Goal: Transaction & Acquisition: Purchase product/service

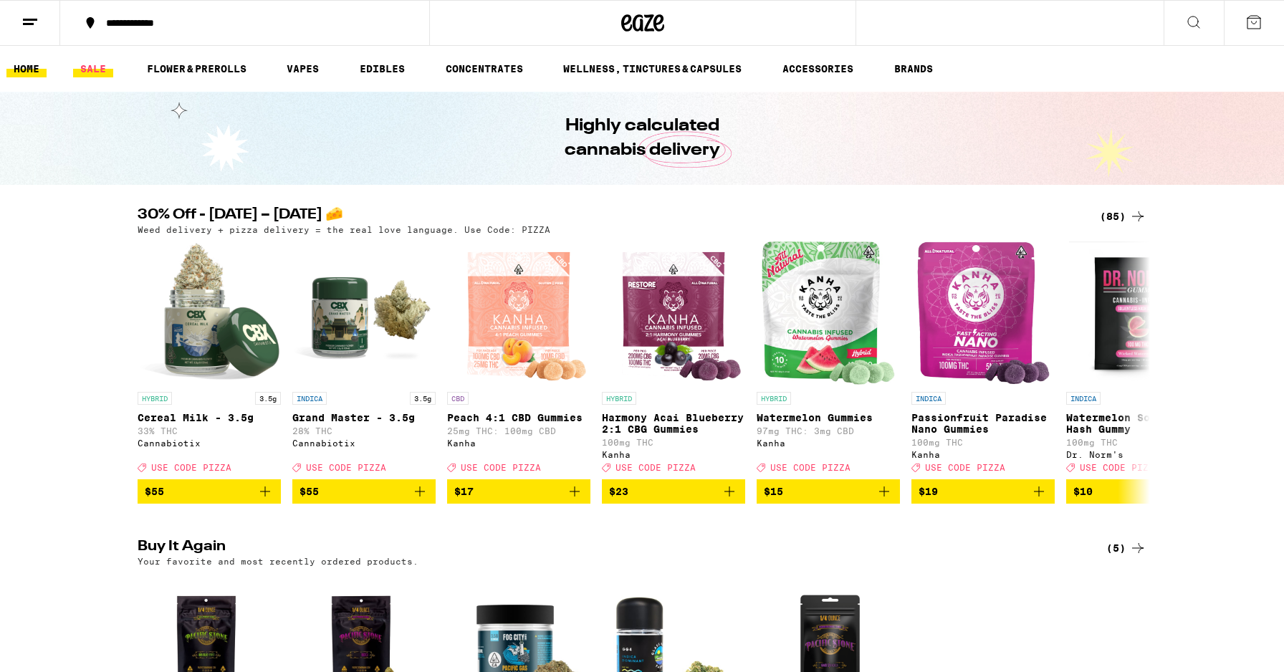
click at [105, 70] on link "SALE" at bounding box center [93, 68] width 40 height 17
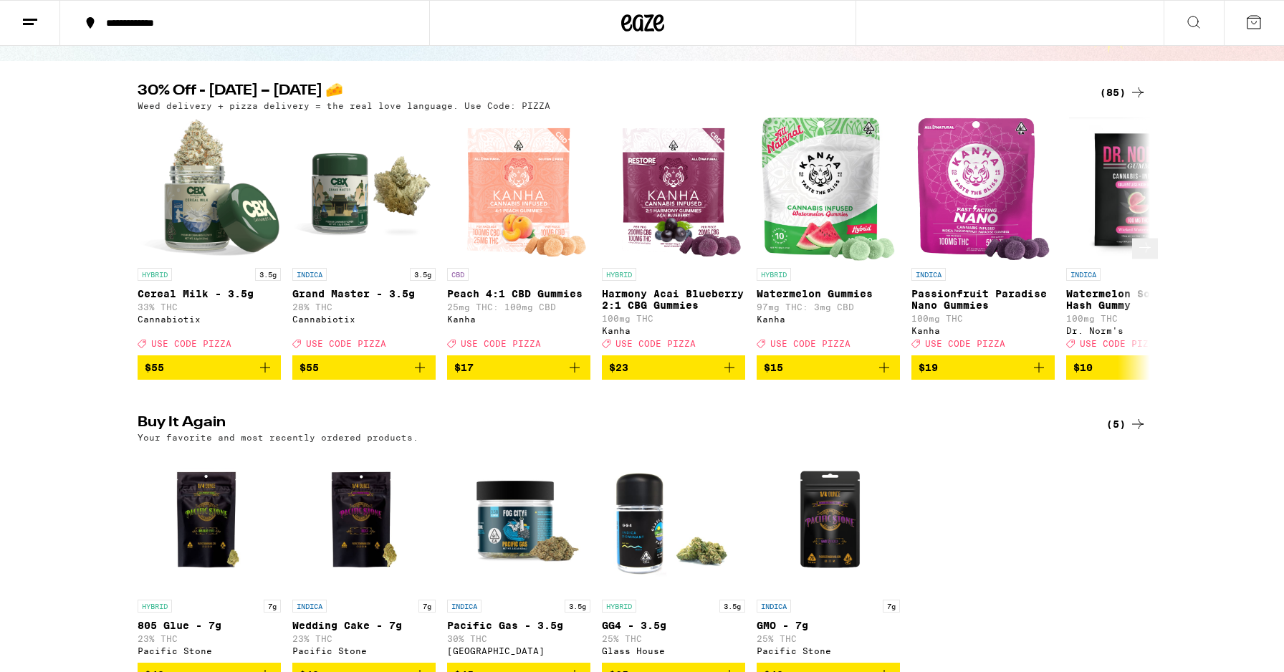
scroll to position [406, 0]
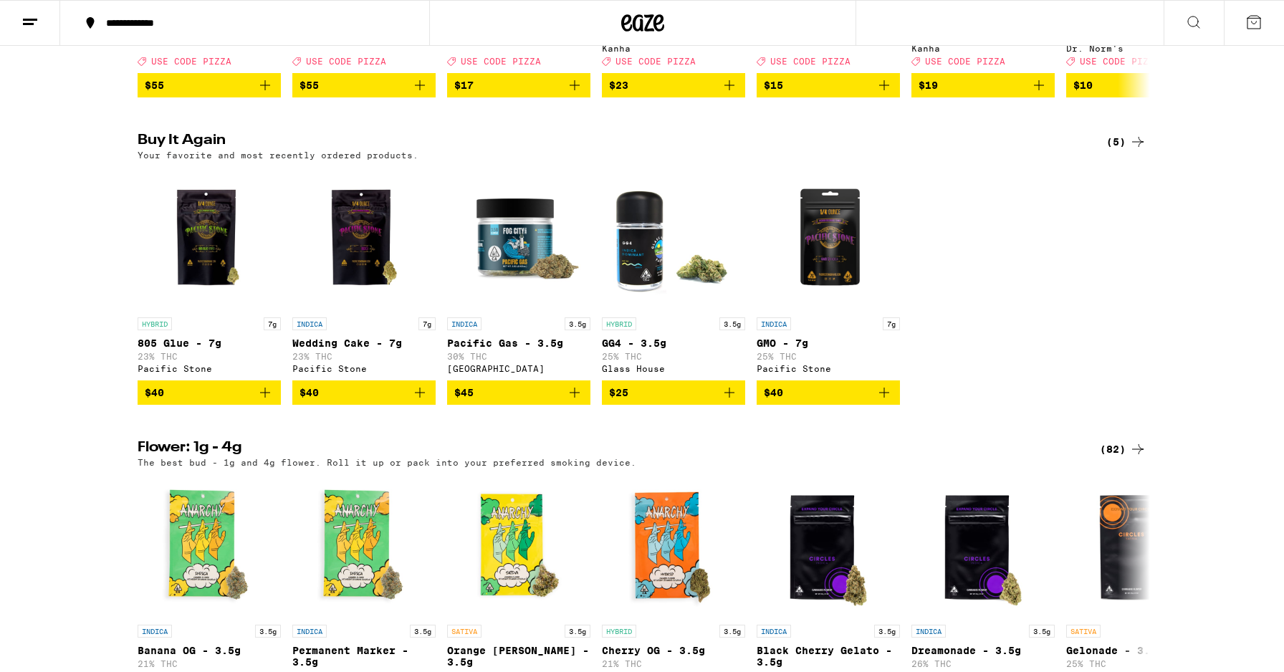
click at [220, 251] on img "Open page for 805 Glue - 7g from Pacific Stone" at bounding box center [209, 238] width 143 height 143
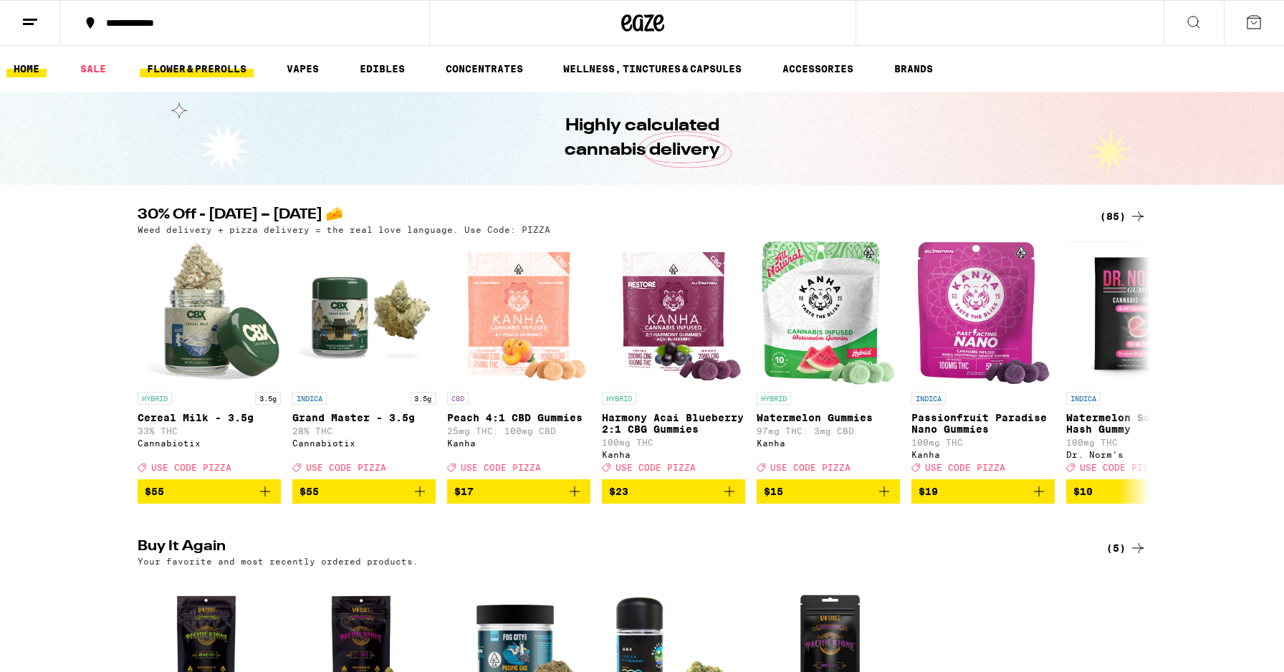
click at [179, 72] on link "FLOWER & PREROLLS" at bounding box center [197, 68] width 114 height 17
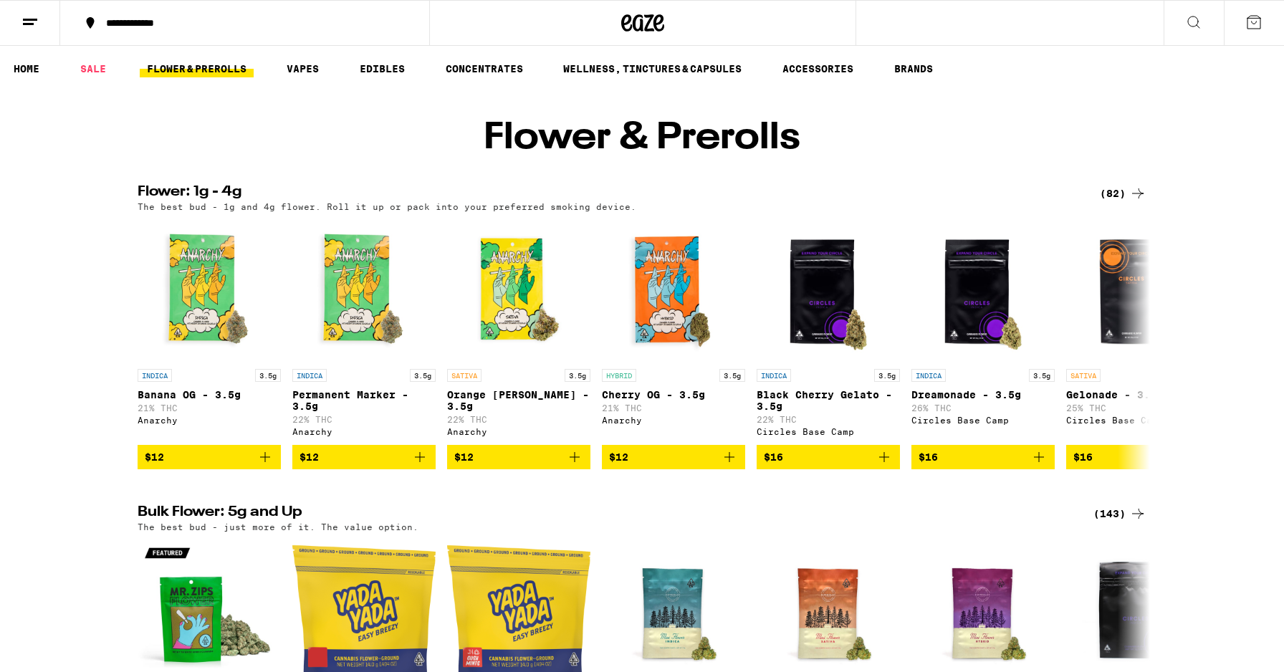
click at [1117, 202] on div "(82)" at bounding box center [1123, 193] width 47 height 17
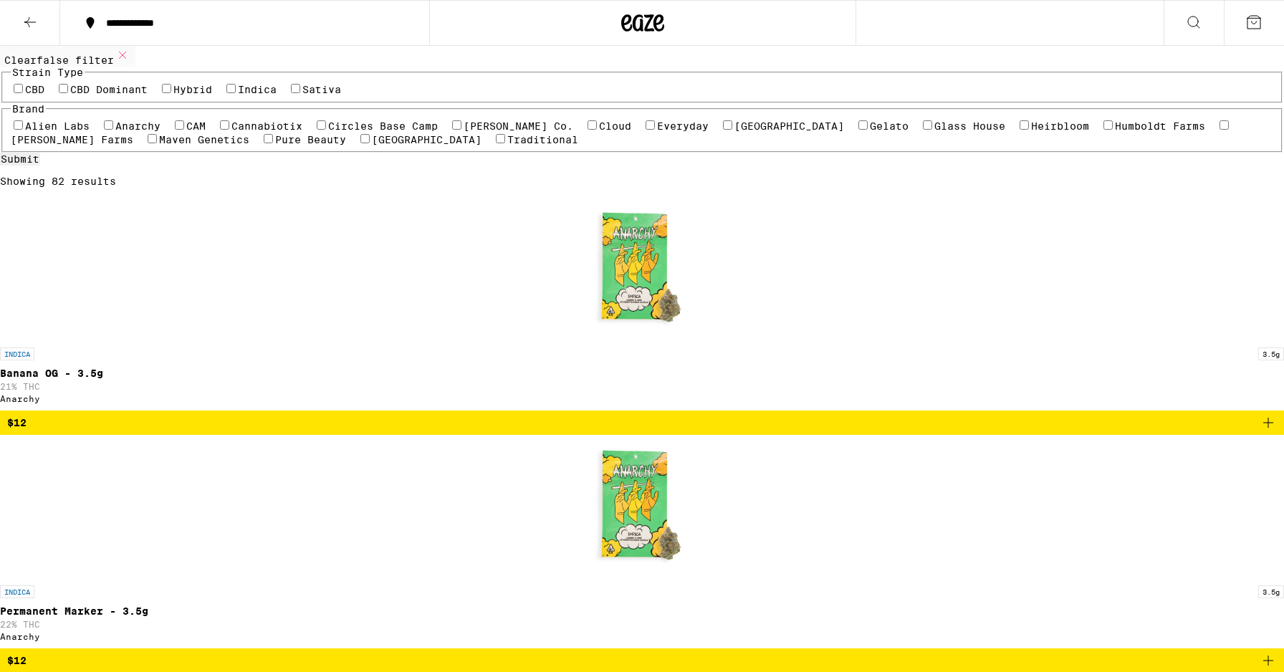
scroll to position [107, 0]
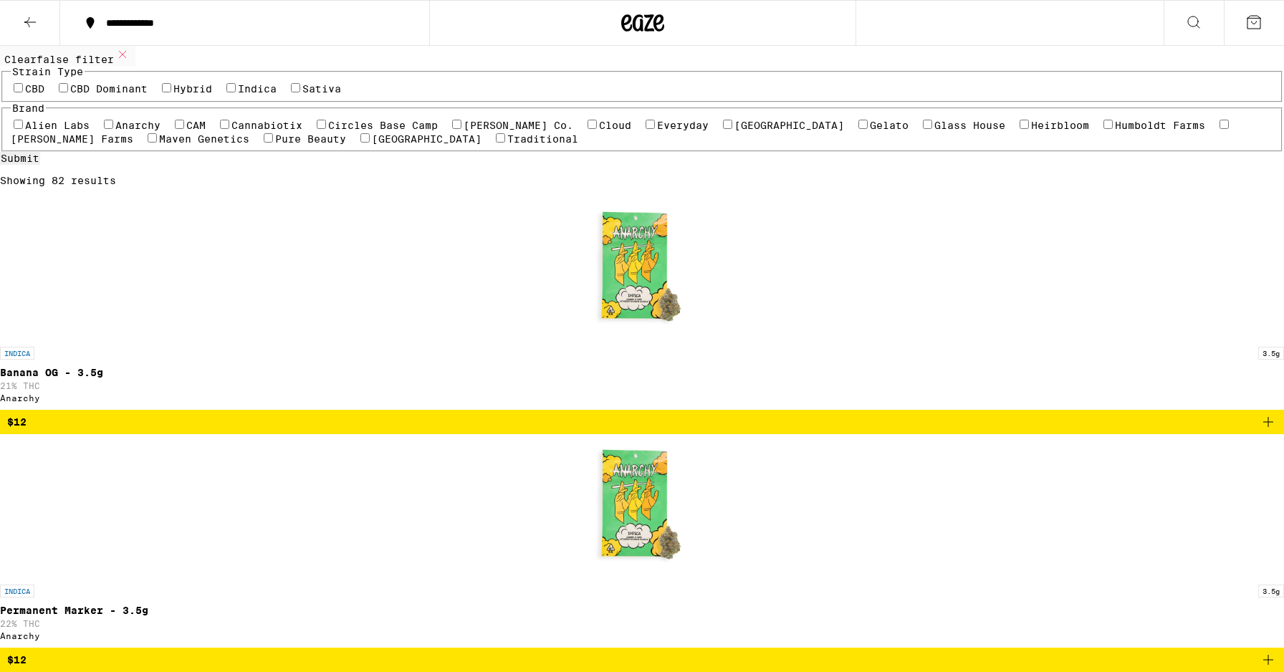
click at [464, 131] on label "[PERSON_NAME] Co." at bounding box center [519, 125] width 110 height 11
click at [452, 129] on input "[PERSON_NAME] Co." at bounding box center [456, 124] width 9 height 9
checkbox input "true"
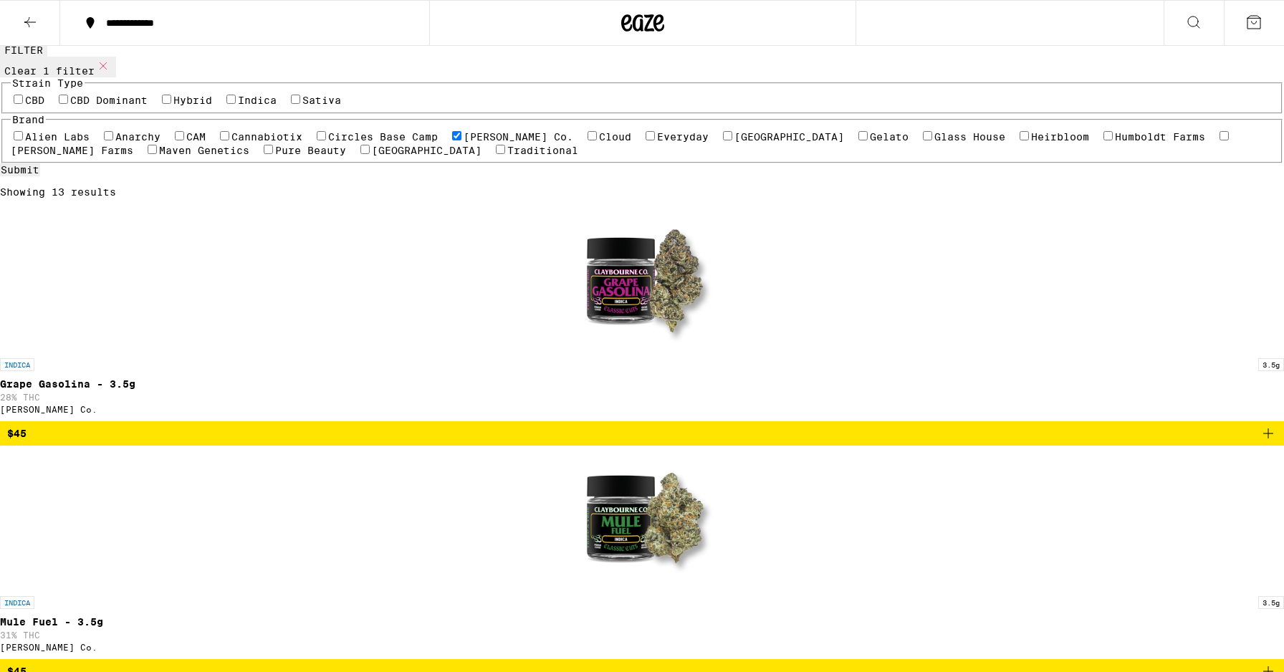
click at [232, 143] on label "Cannabiotix" at bounding box center [267, 136] width 71 height 11
click at [220, 140] on input "Cannabiotix" at bounding box center [224, 135] width 9 height 9
checkbox input "true"
click at [372, 156] on label "[GEOGRAPHIC_DATA]" at bounding box center [427, 150] width 110 height 11
click at [361, 154] on input "[GEOGRAPHIC_DATA]" at bounding box center [365, 149] width 9 height 9
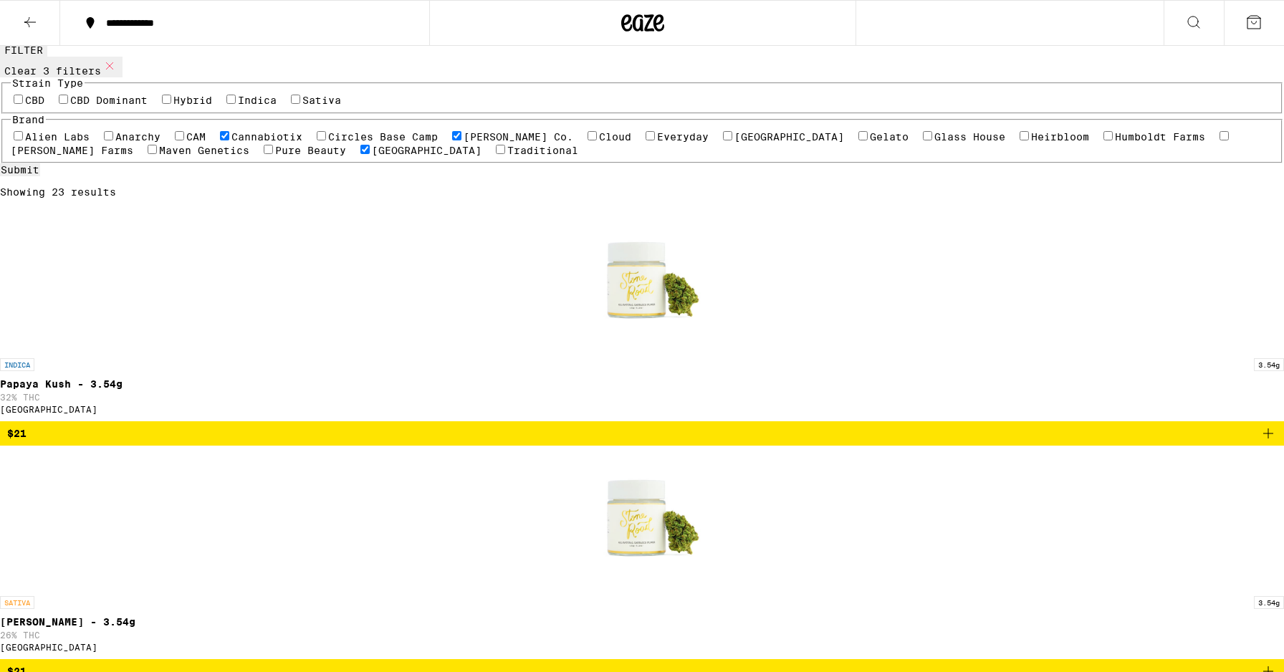
click at [372, 156] on label "[GEOGRAPHIC_DATA]" at bounding box center [427, 150] width 110 height 11
click at [361, 154] on input "[GEOGRAPHIC_DATA]" at bounding box center [365, 149] width 9 height 9
checkbox input "false"
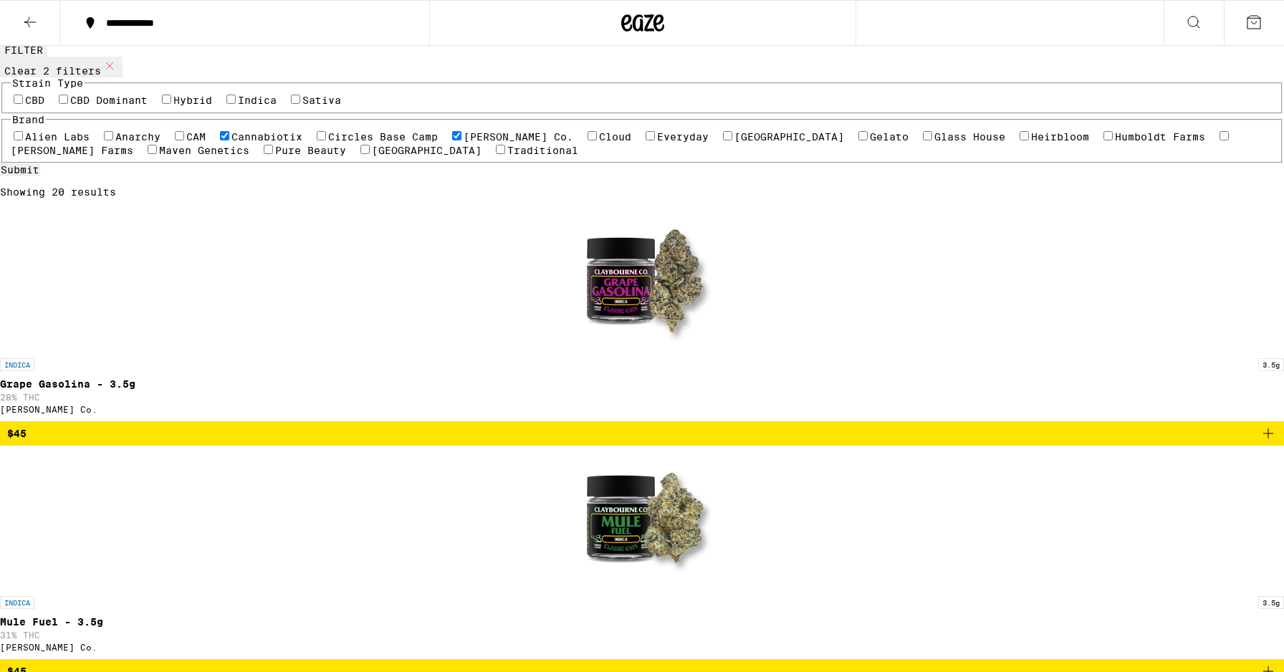
click at [133, 156] on label "[PERSON_NAME] Farms" at bounding box center [72, 150] width 123 height 11
click at [1220, 140] on input "[PERSON_NAME] Farms" at bounding box center [1224, 135] width 9 height 9
checkbox input "true"
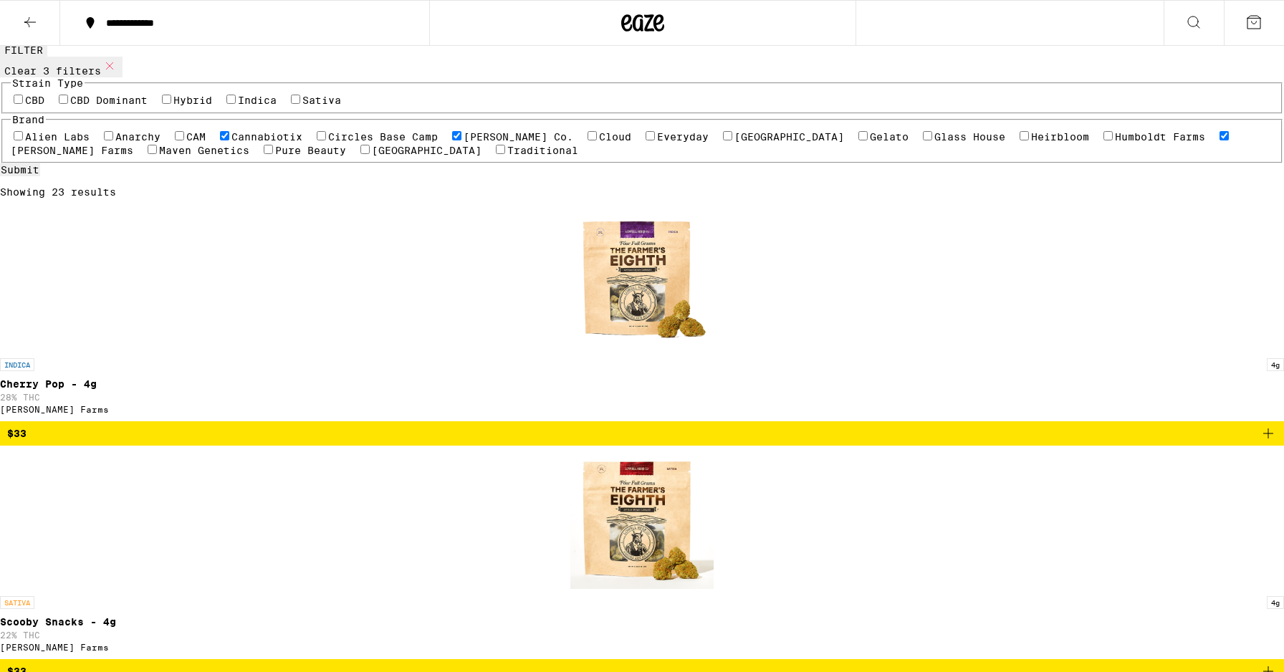
click at [935, 143] on label "Glass House" at bounding box center [970, 136] width 71 height 11
click at [923, 140] on input "Glass House" at bounding box center [927, 135] width 9 height 9
checkbox input "true"
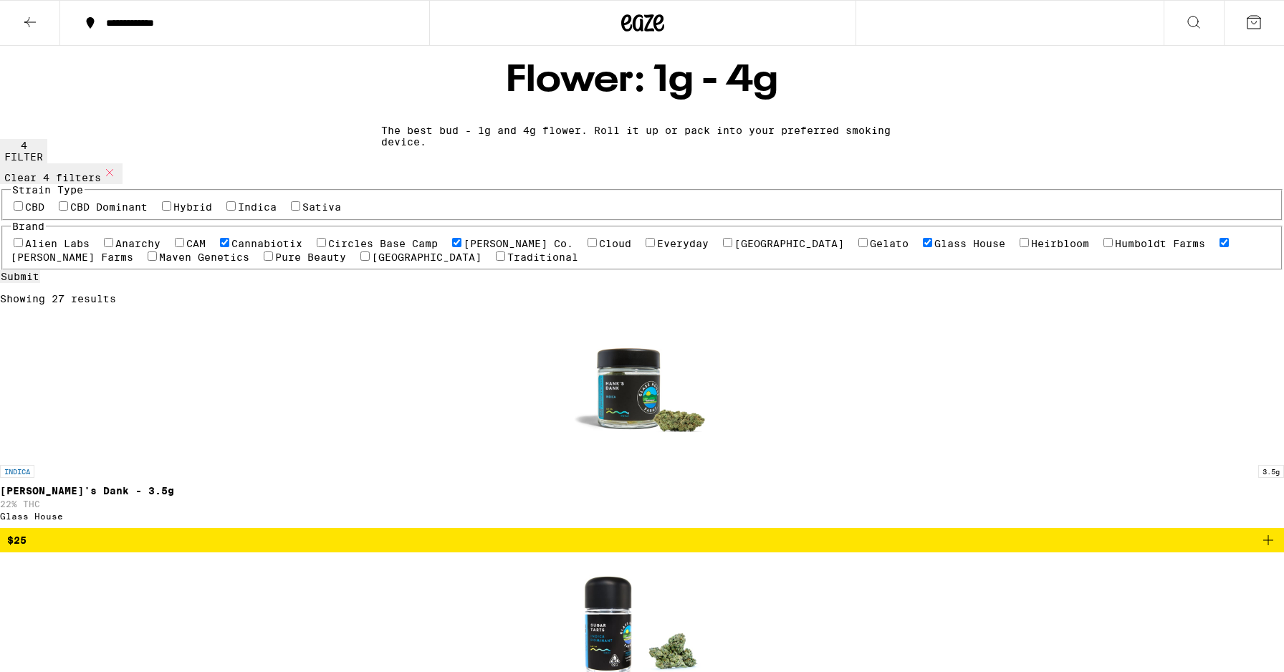
click at [118, 181] on icon at bounding box center [109, 172] width 17 height 17
checkbox input "false"
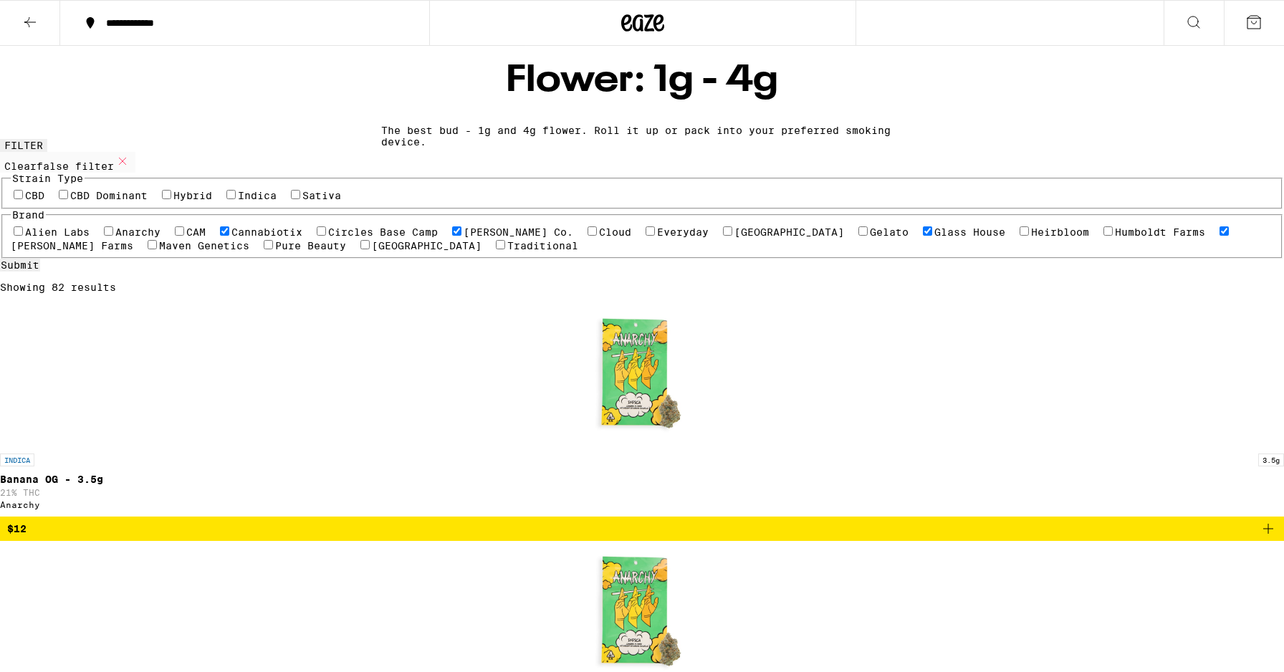
checkbox input "true"
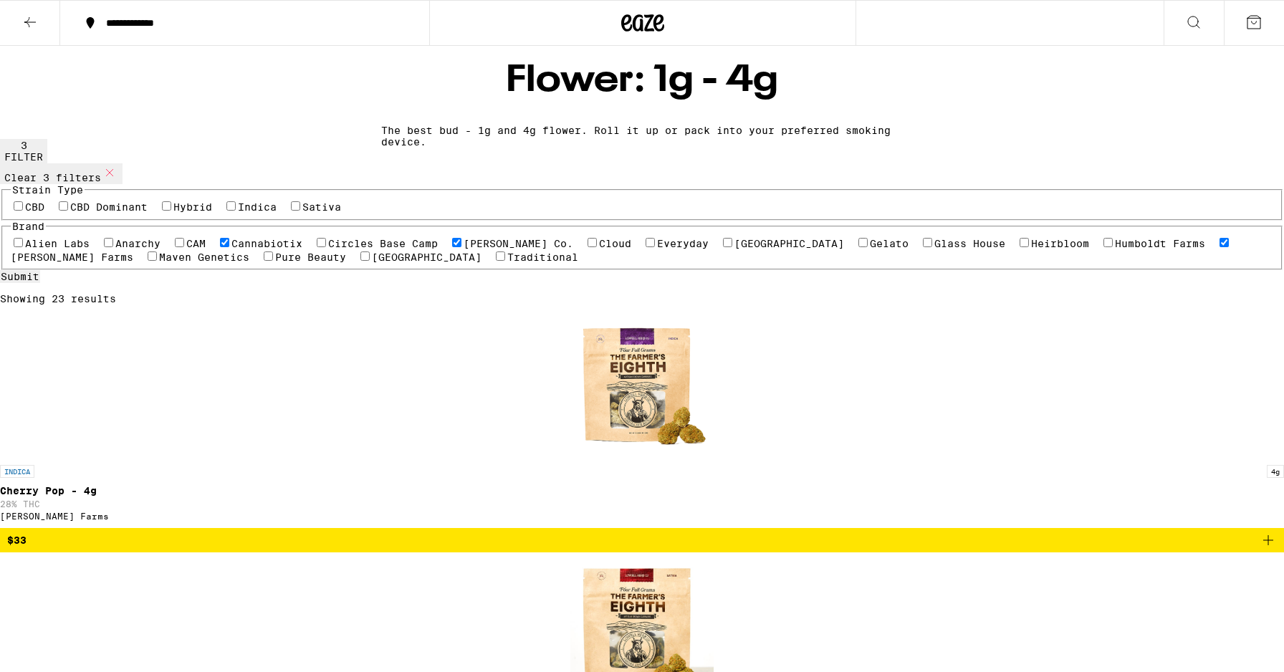
checkbox input "false"
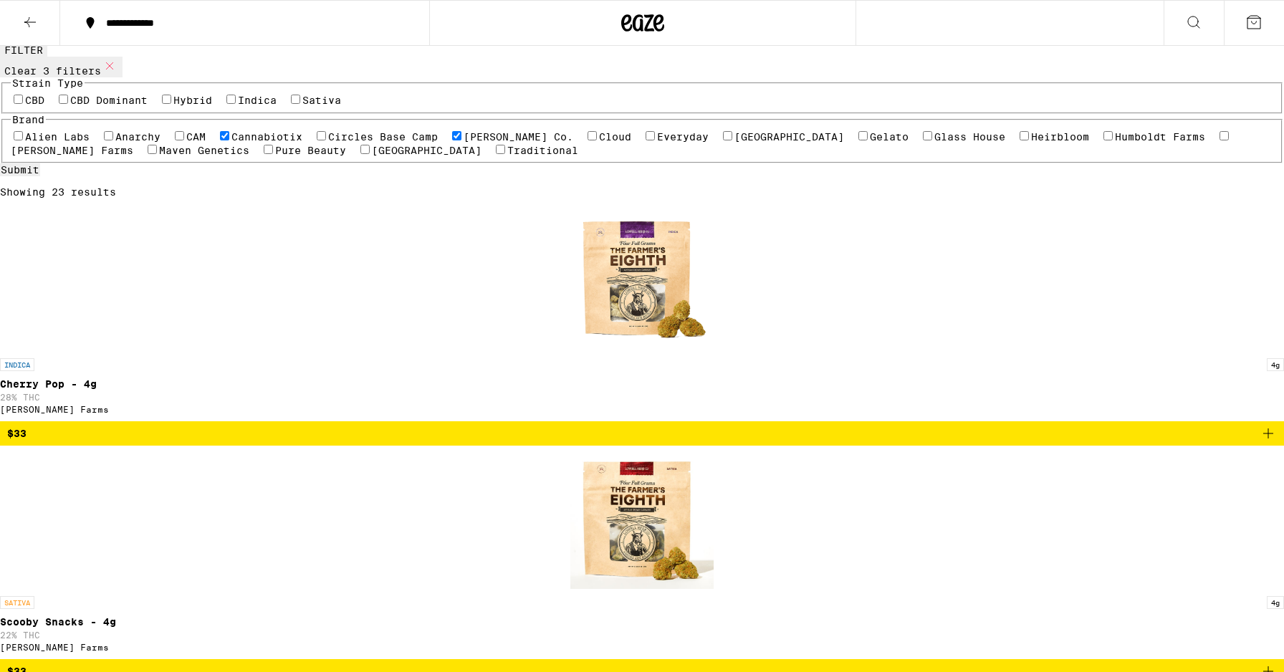
checkbox input "false"
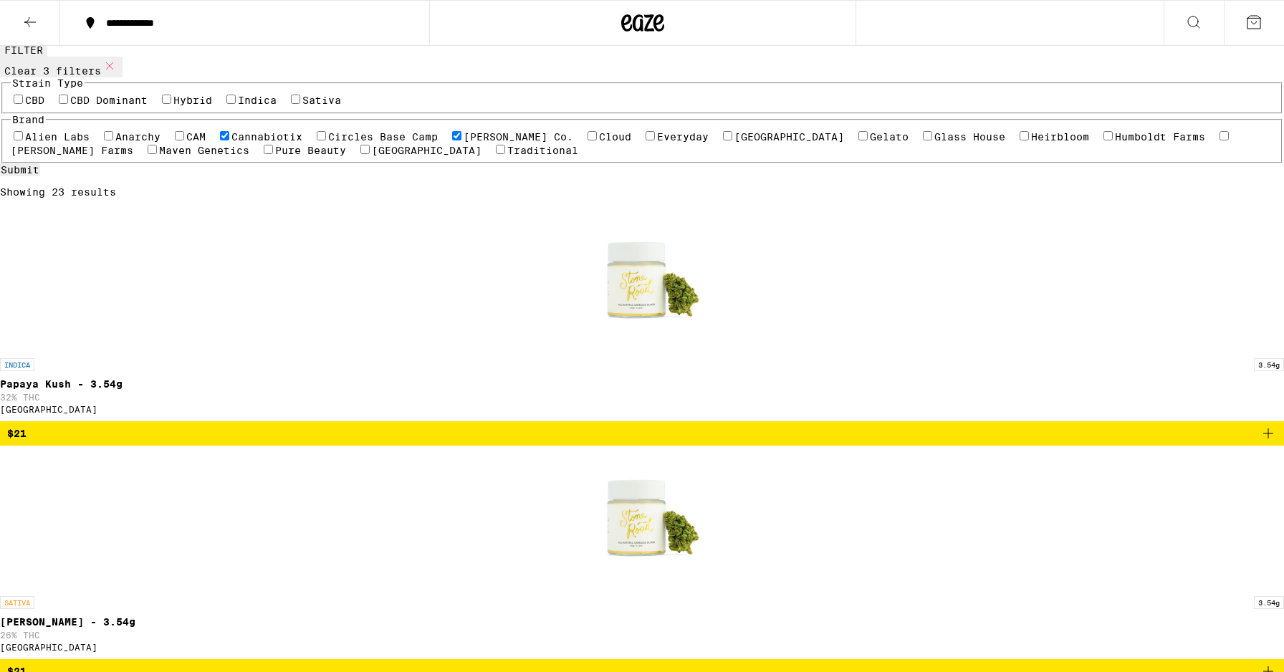
checkbox input "false"
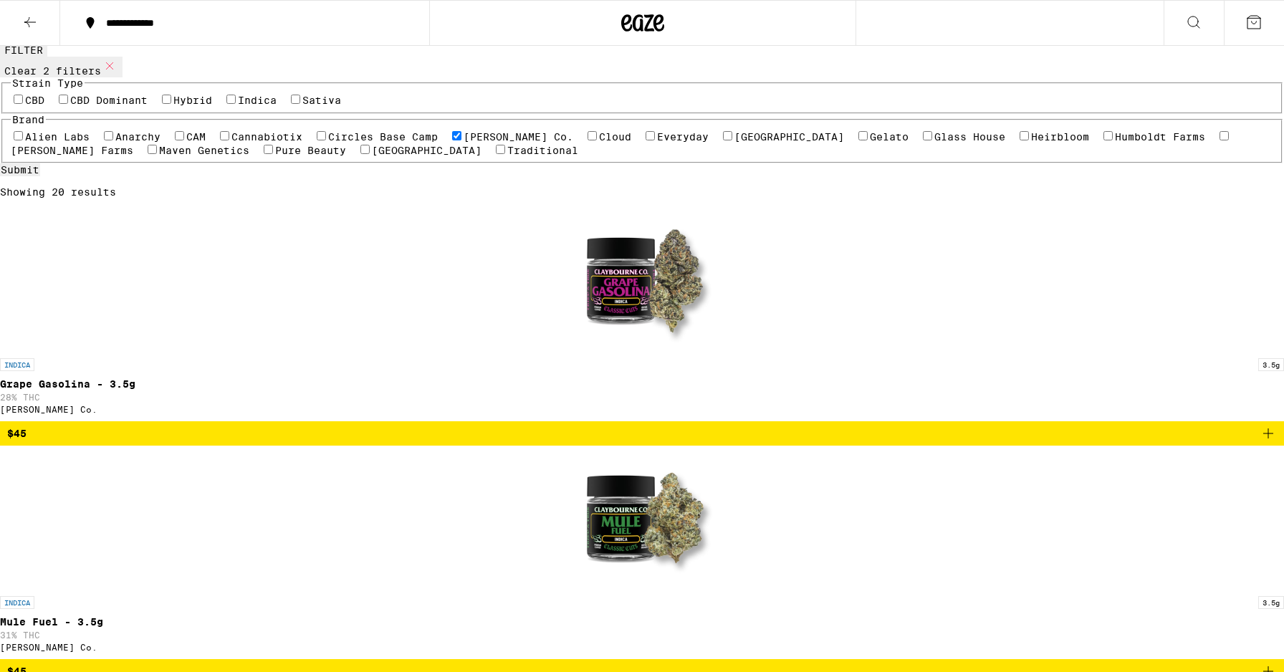
checkbox input "false"
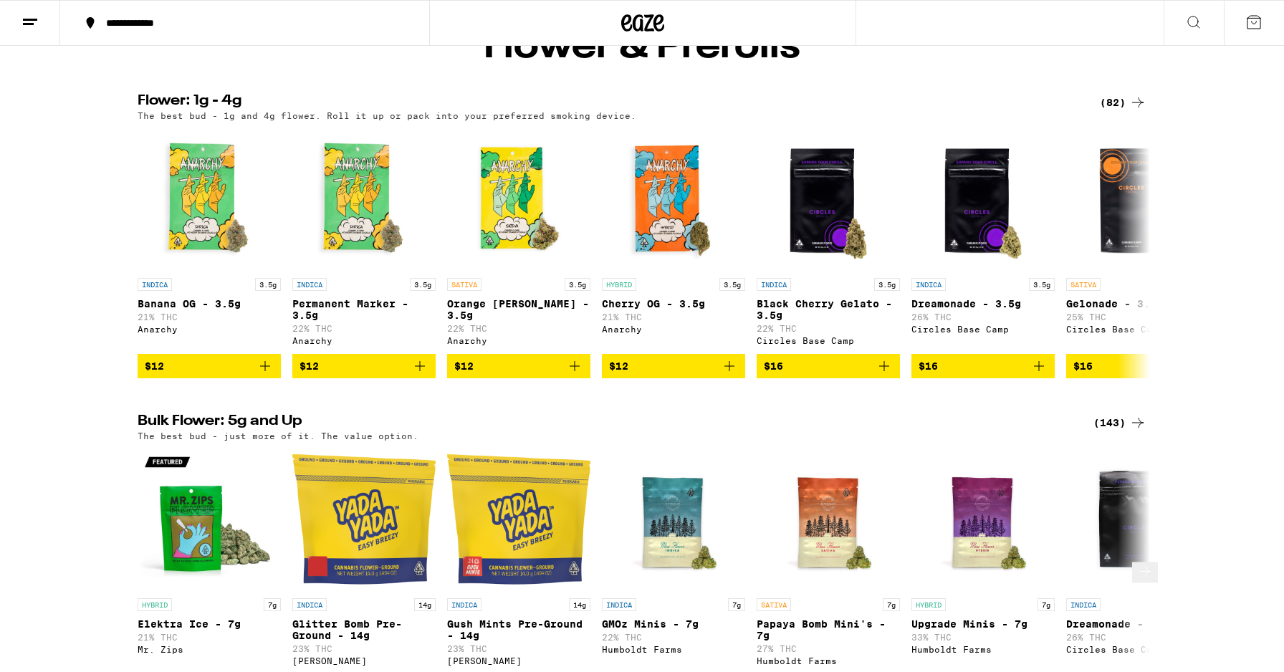
scroll to position [102, 0]
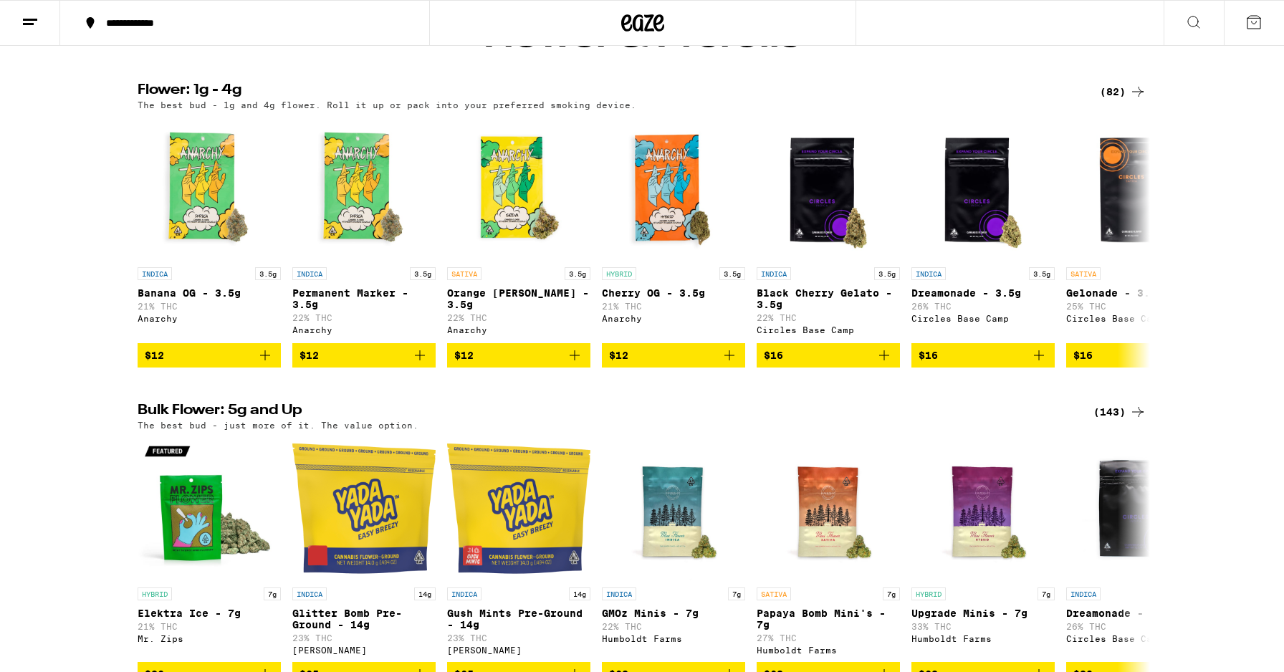
click at [1125, 421] on div "(143)" at bounding box center [1120, 412] width 53 height 17
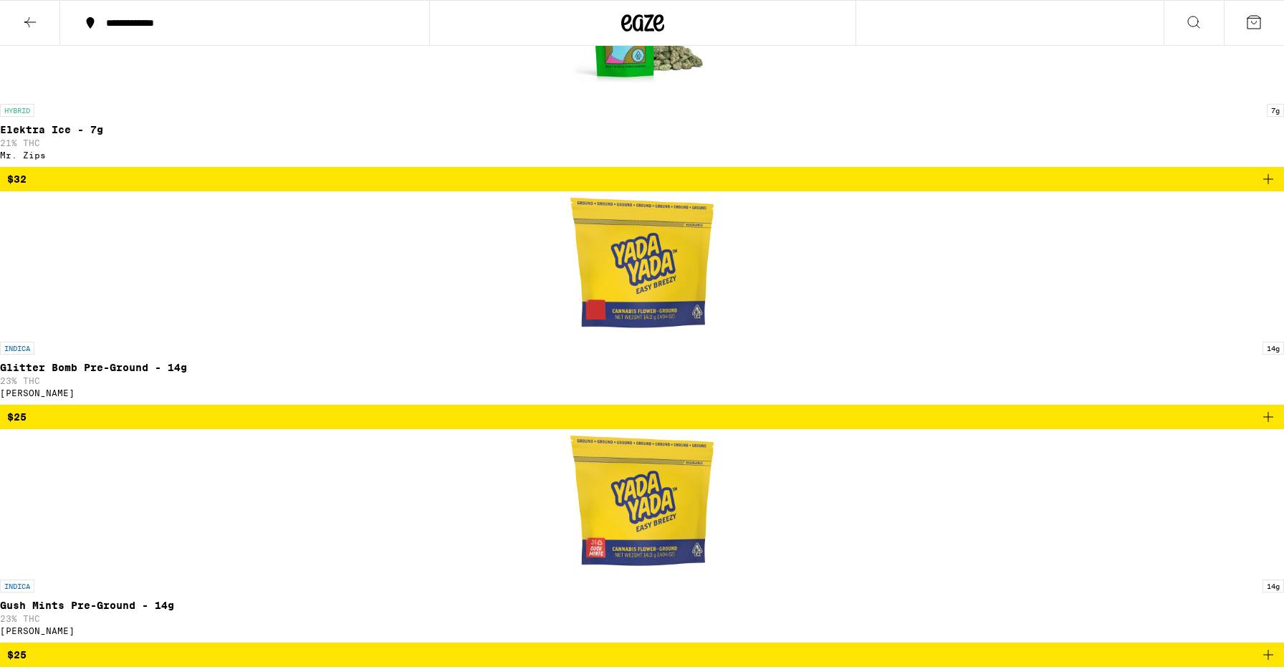
scroll to position [387, 0]
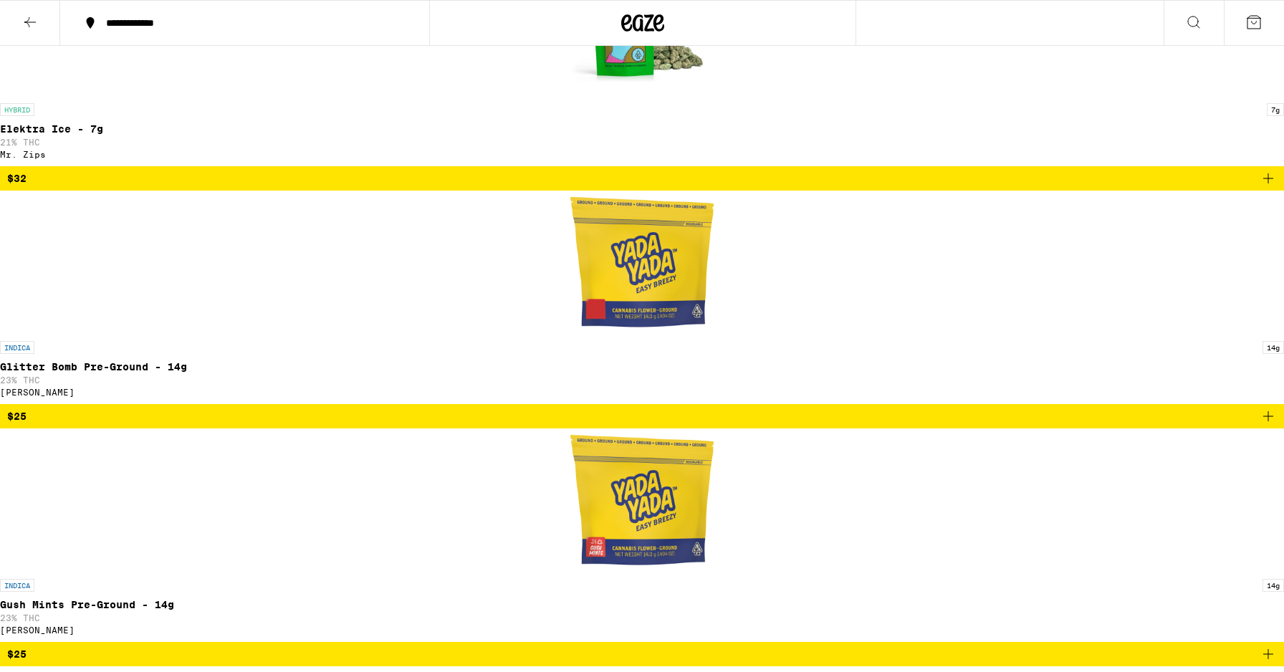
checkbox input "true"
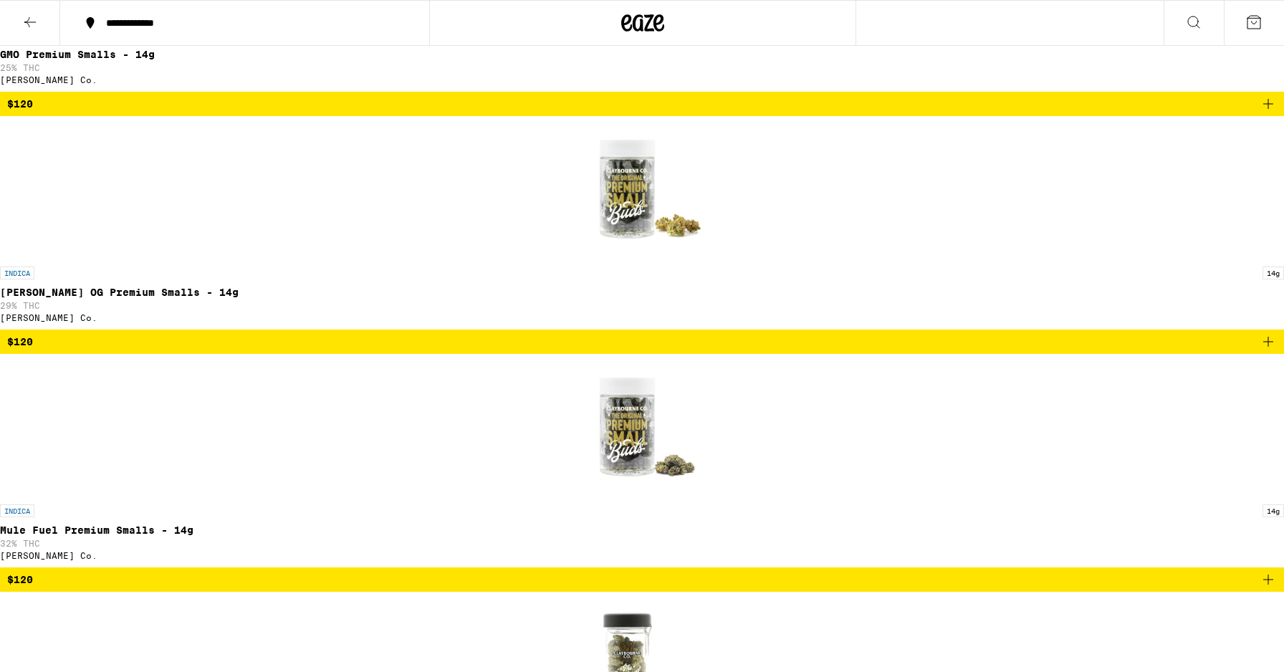
scroll to position [487, 0]
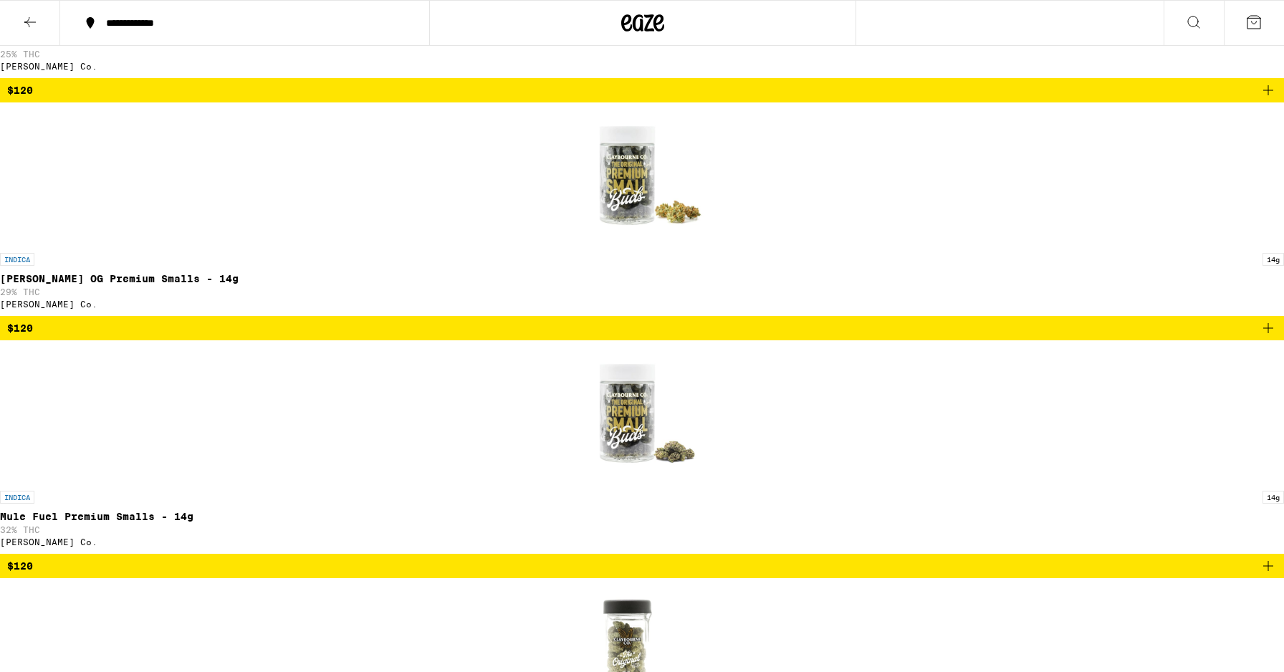
checkbox input "true"
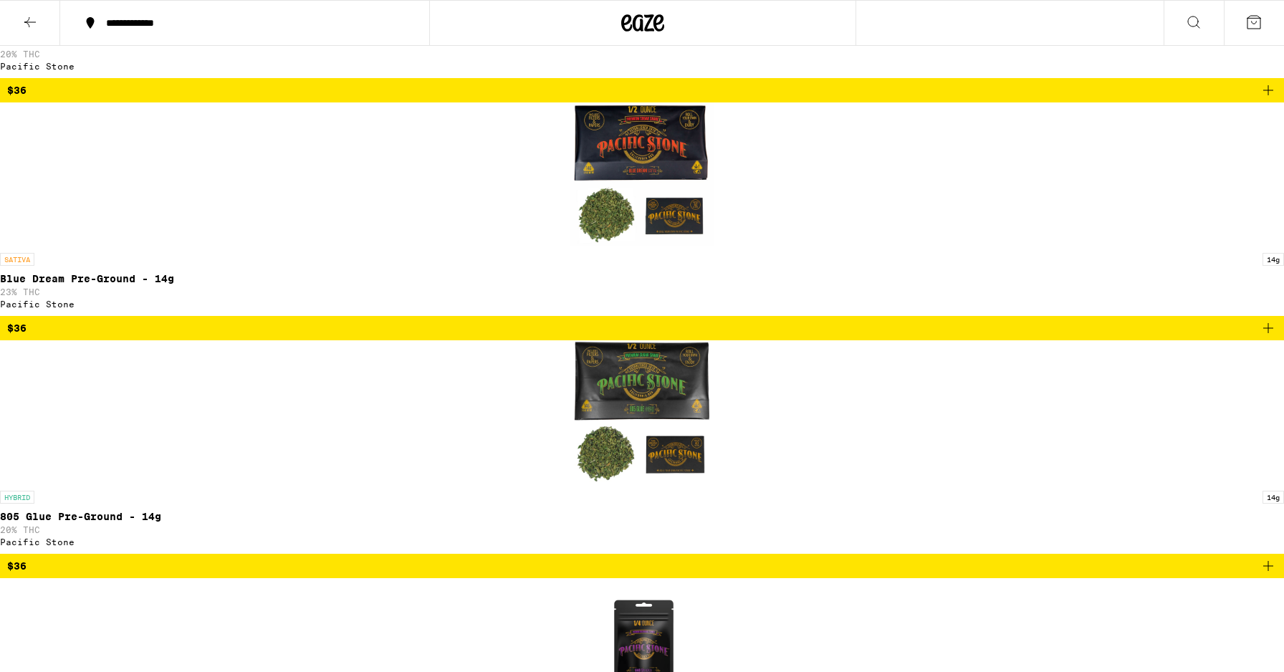
checkbox input "true"
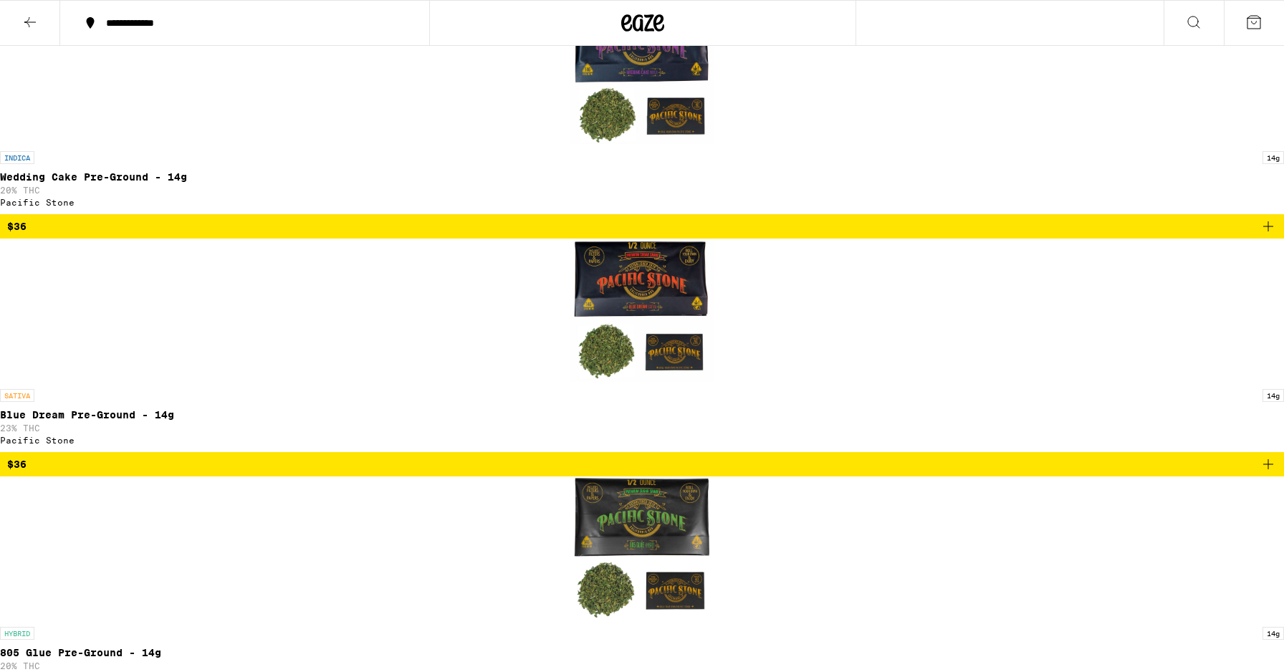
scroll to position [353, 0]
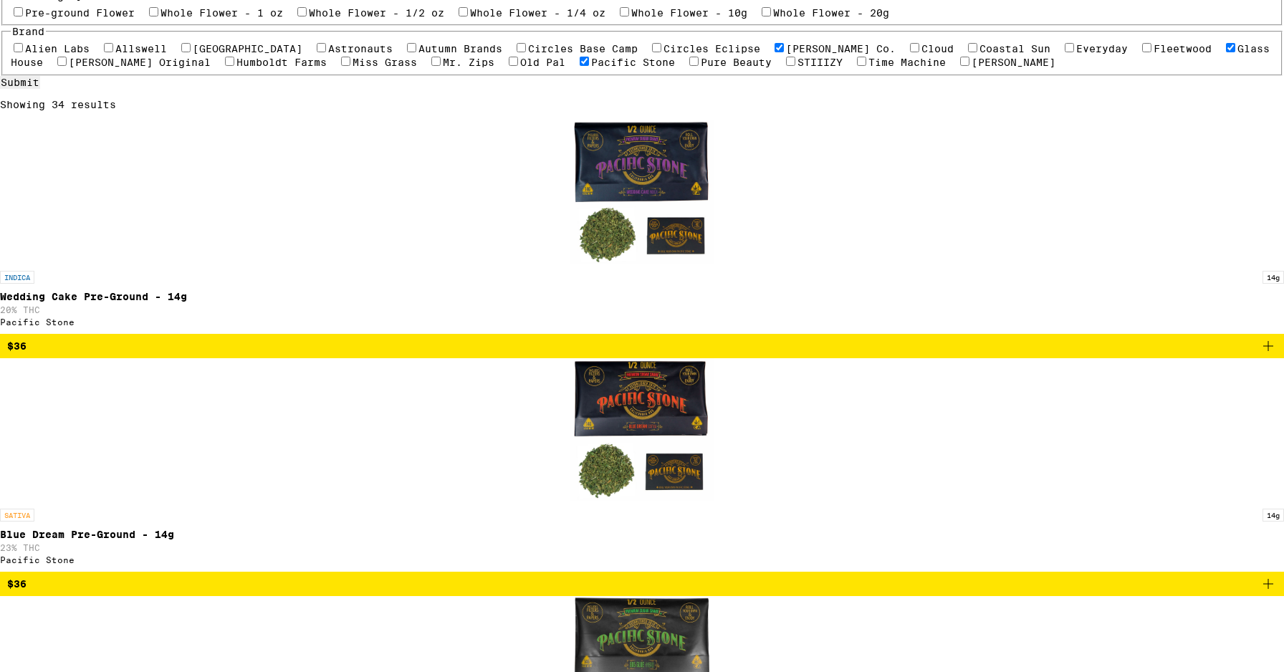
scroll to position [229, 0]
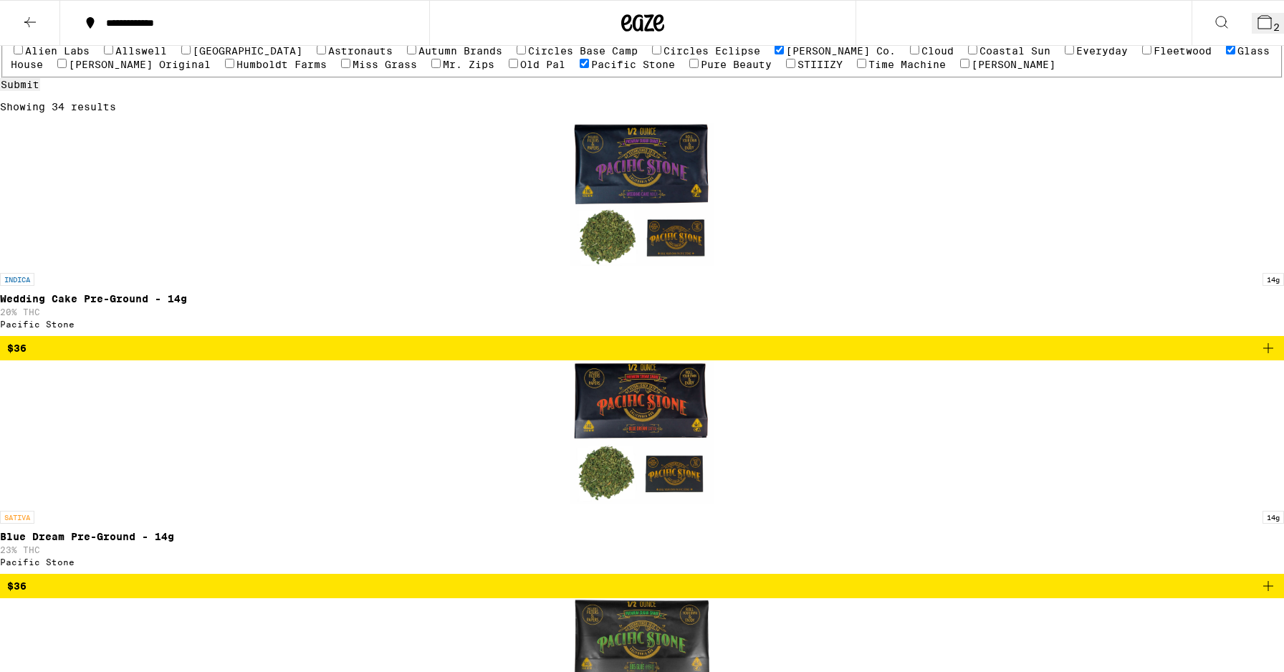
scroll to position [183, 0]
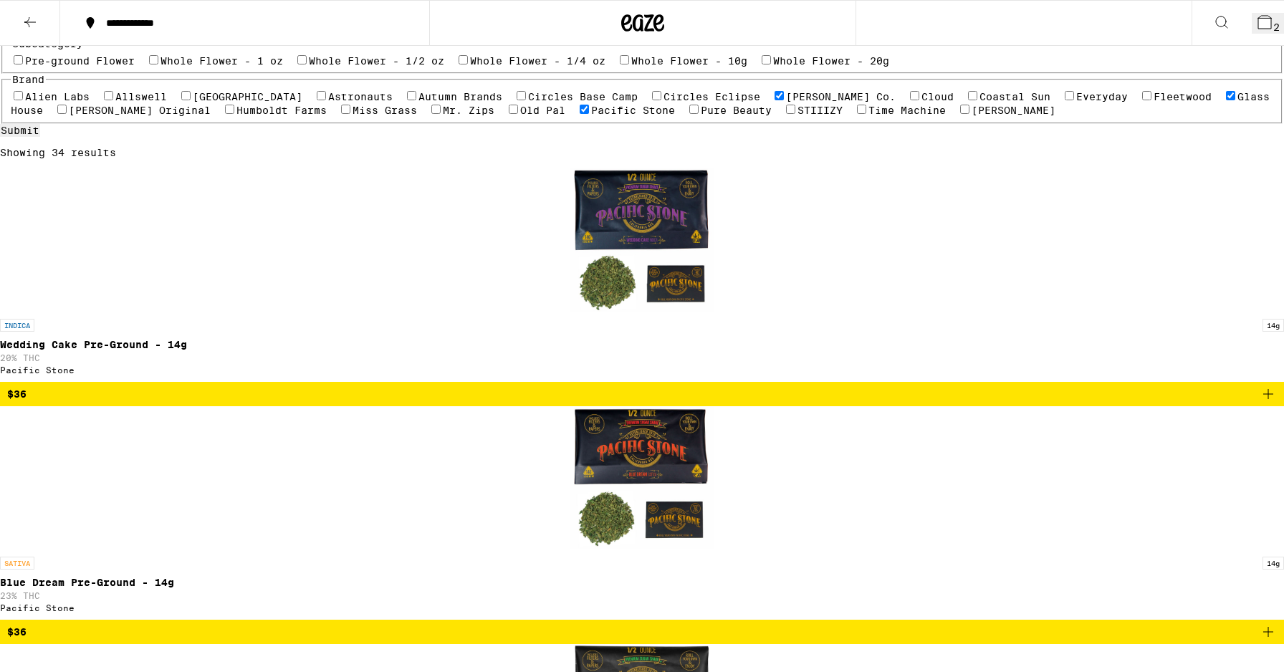
click at [1261, 24] on icon at bounding box center [1264, 22] width 17 height 17
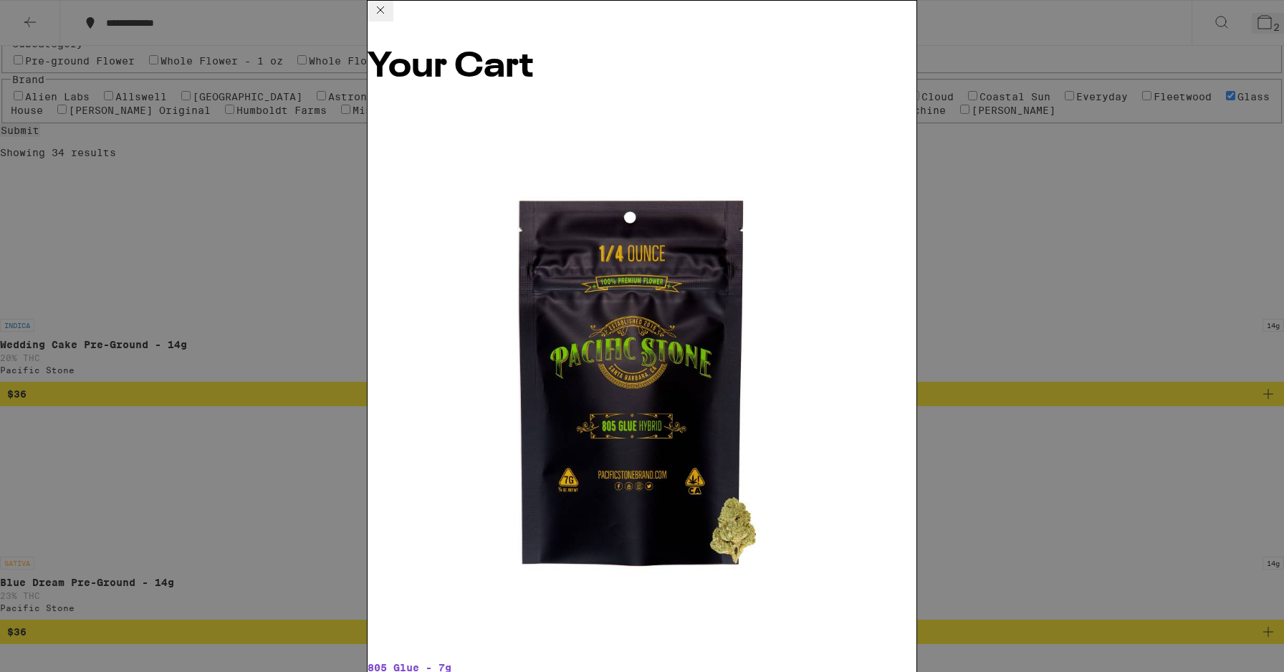
click at [384, 14] on icon at bounding box center [380, 9] width 7 height 7
